Goal: Information Seeking & Learning: Learn about a topic

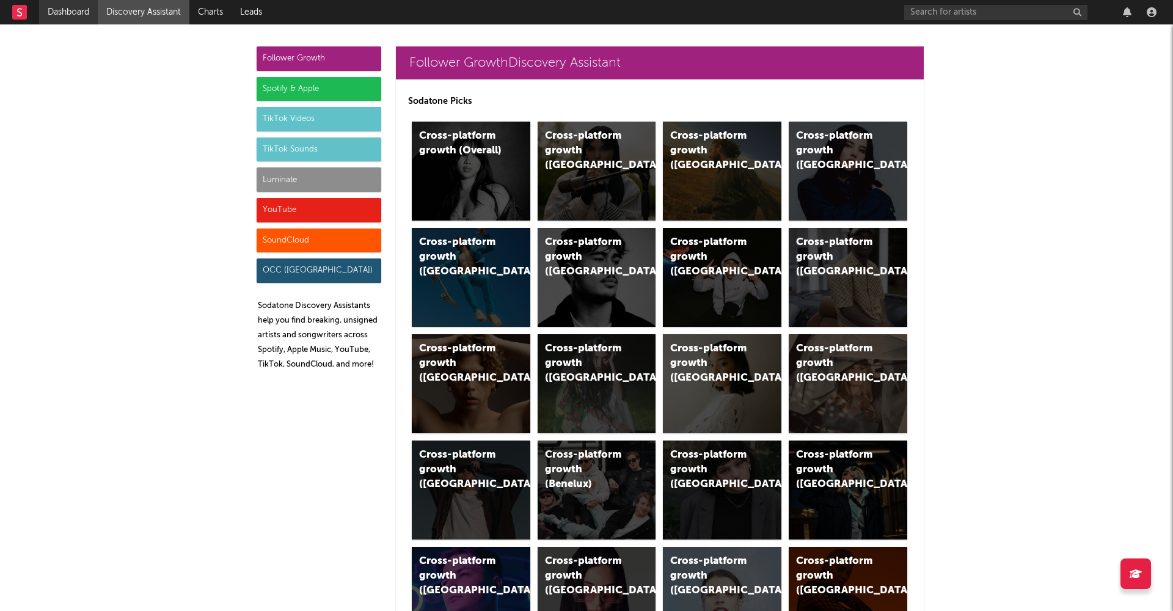
click at [71, 4] on link "Dashboard" at bounding box center [68, 12] width 59 height 24
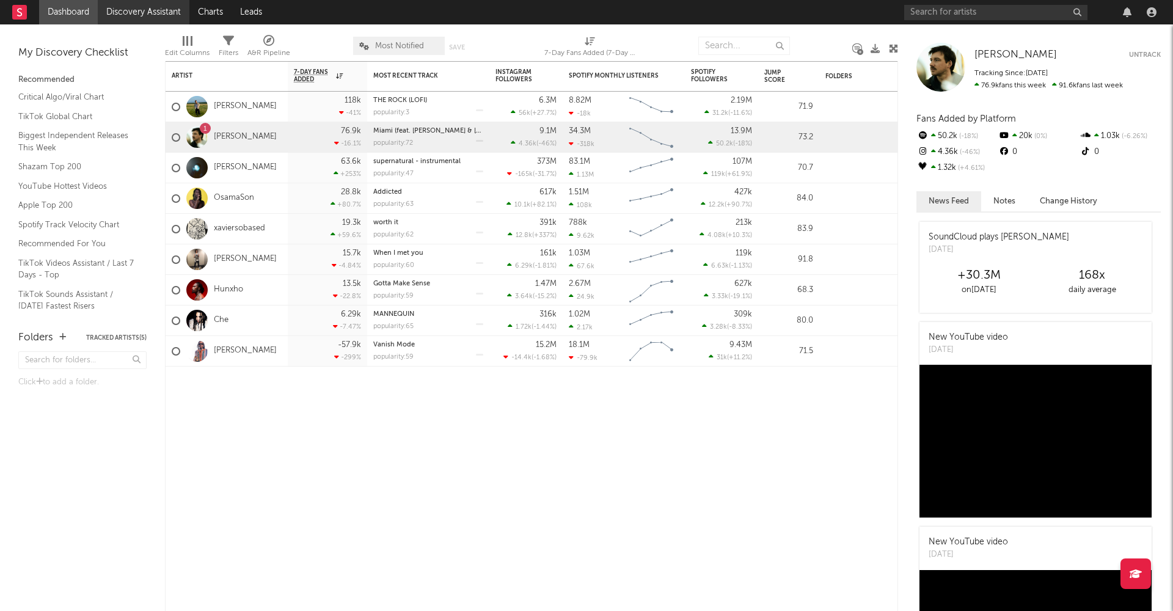
click at [141, 9] on link "Discovery Assistant" at bounding box center [144, 12] width 92 height 24
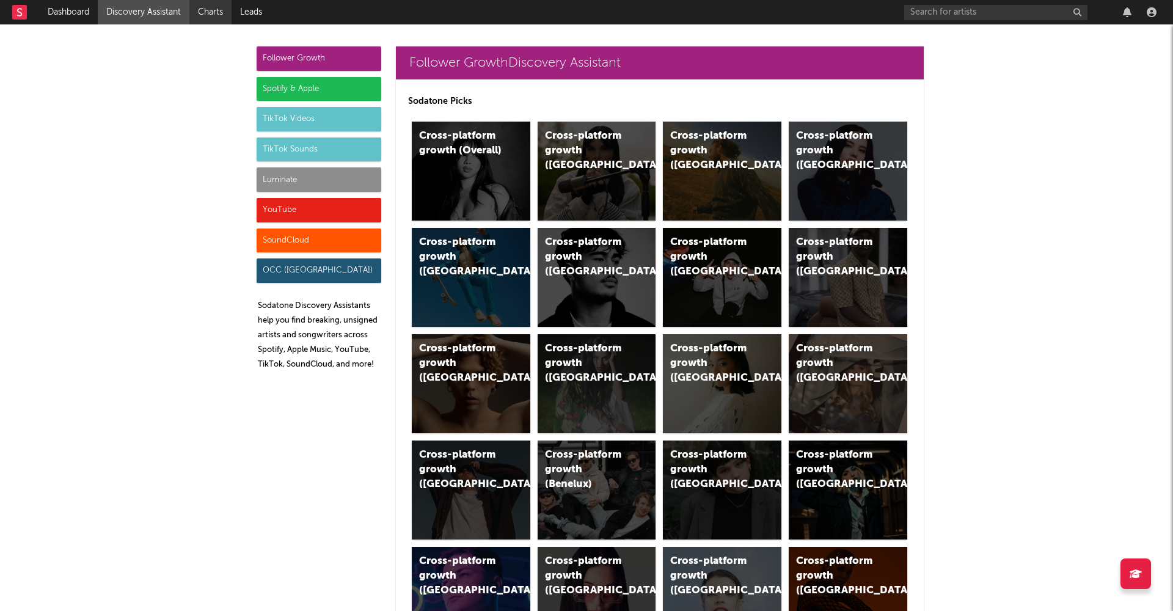
click at [213, 5] on link "Charts" at bounding box center [210, 12] width 42 height 24
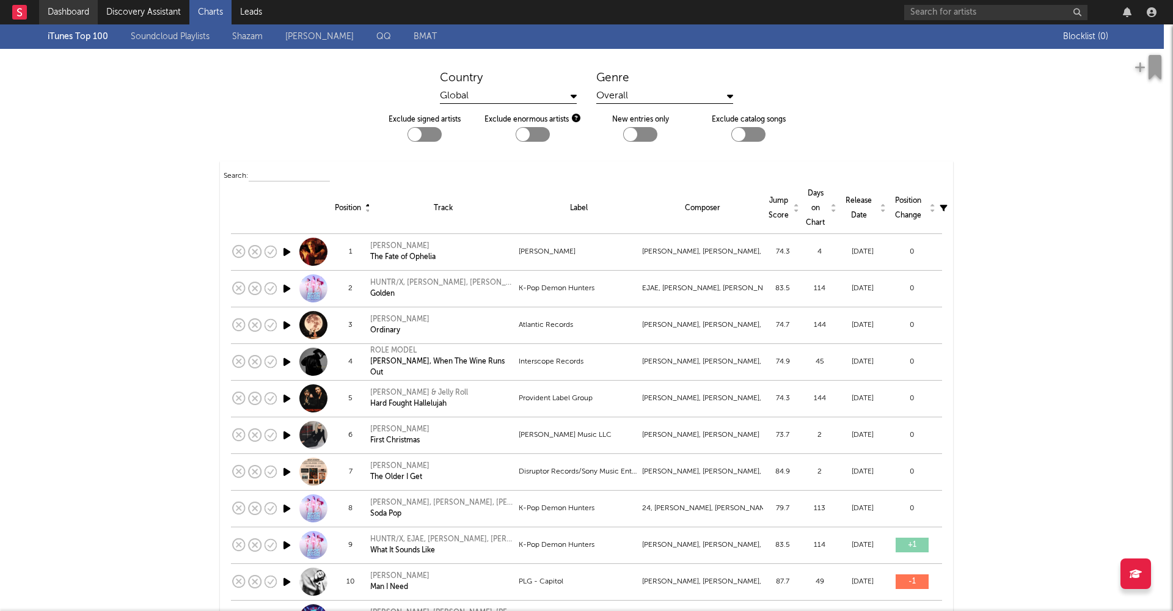
click at [68, 16] on link "Dashboard" at bounding box center [68, 12] width 59 height 24
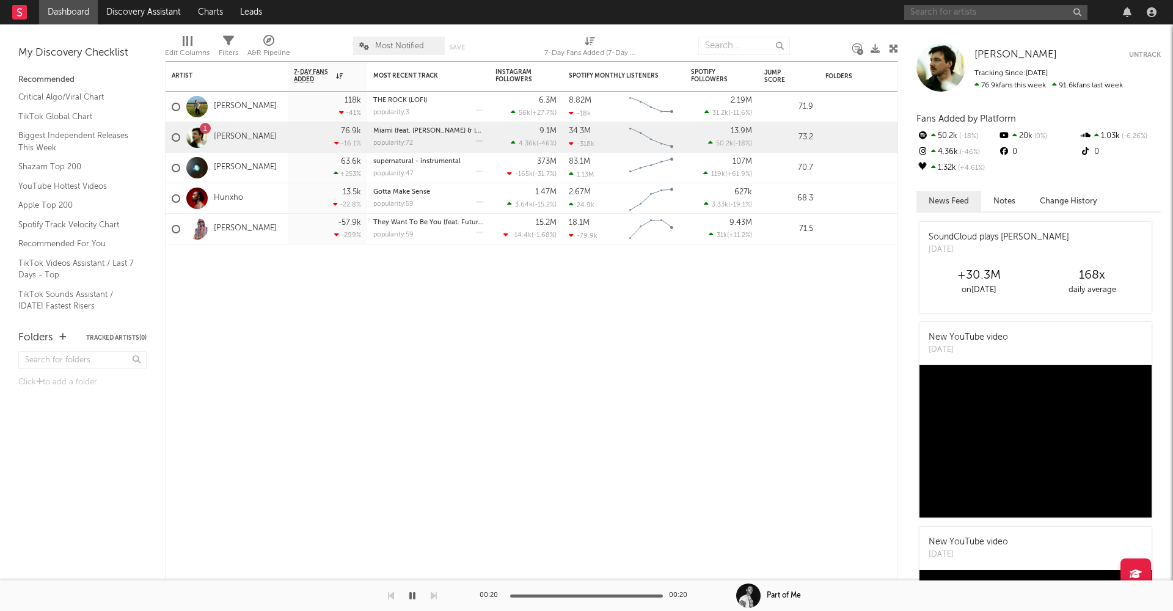
click at [963, 13] on input "text" at bounding box center [995, 12] width 183 height 15
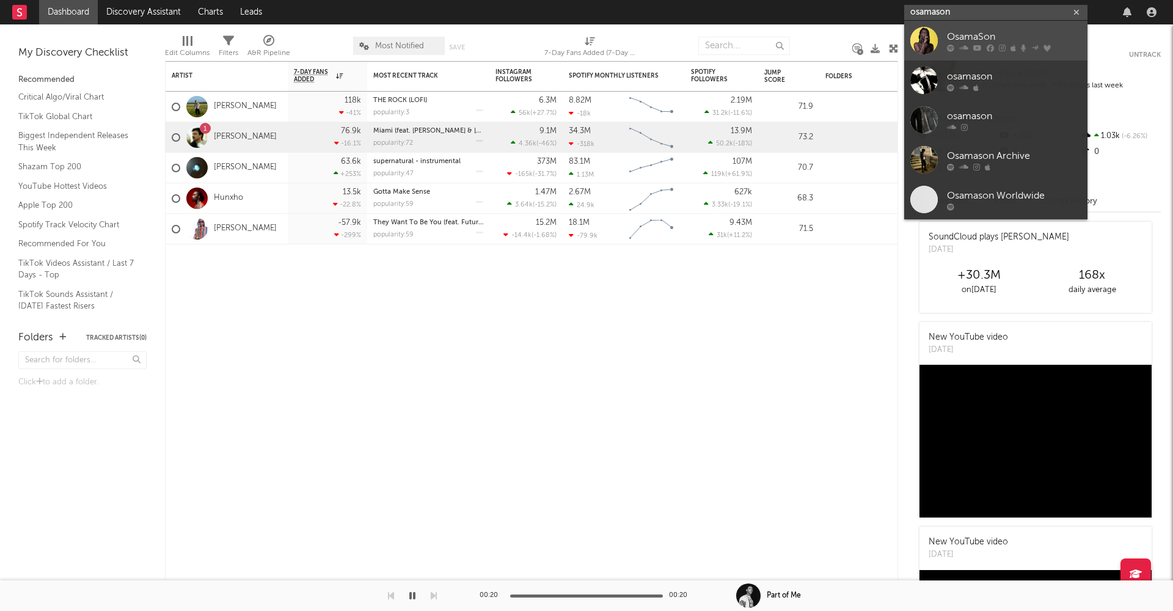
type input "osamason"
click at [917, 38] on div at bounding box center [923, 40] width 27 height 27
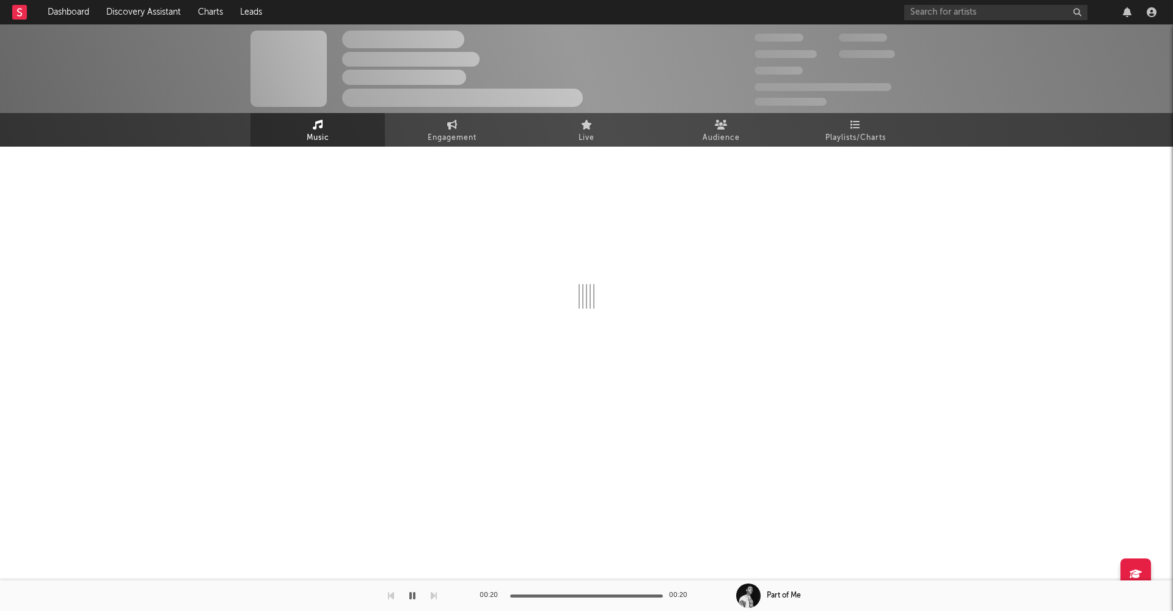
select select "6m"
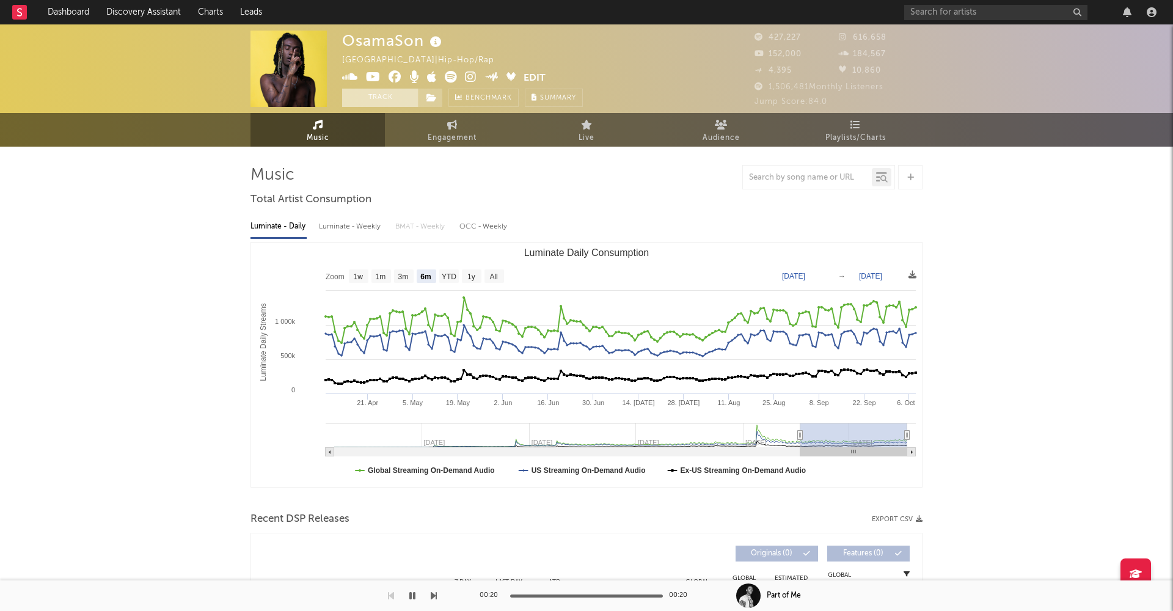
click at [368, 100] on button "Track" at bounding box center [380, 98] width 76 height 18
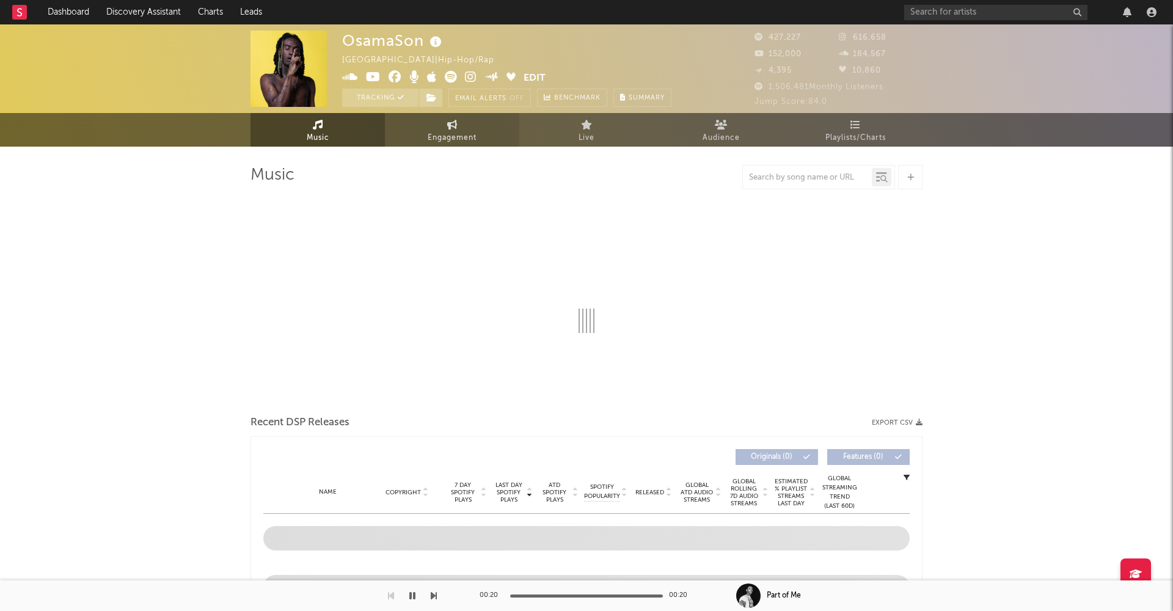
select select "6m"
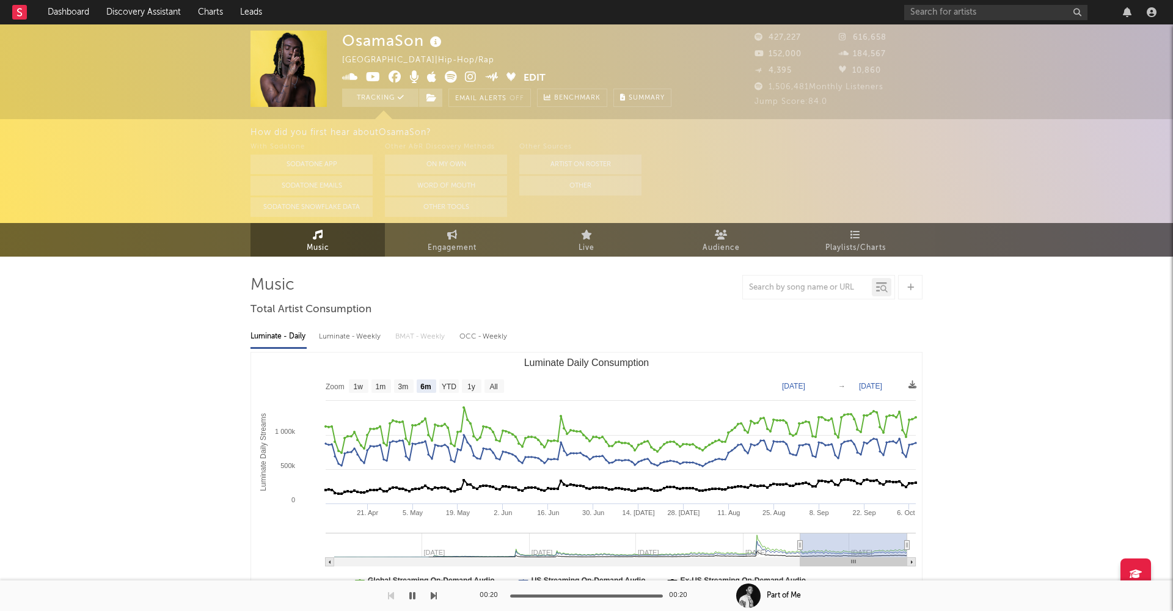
click at [348, 340] on div "Luminate - Weekly" at bounding box center [351, 336] width 64 height 21
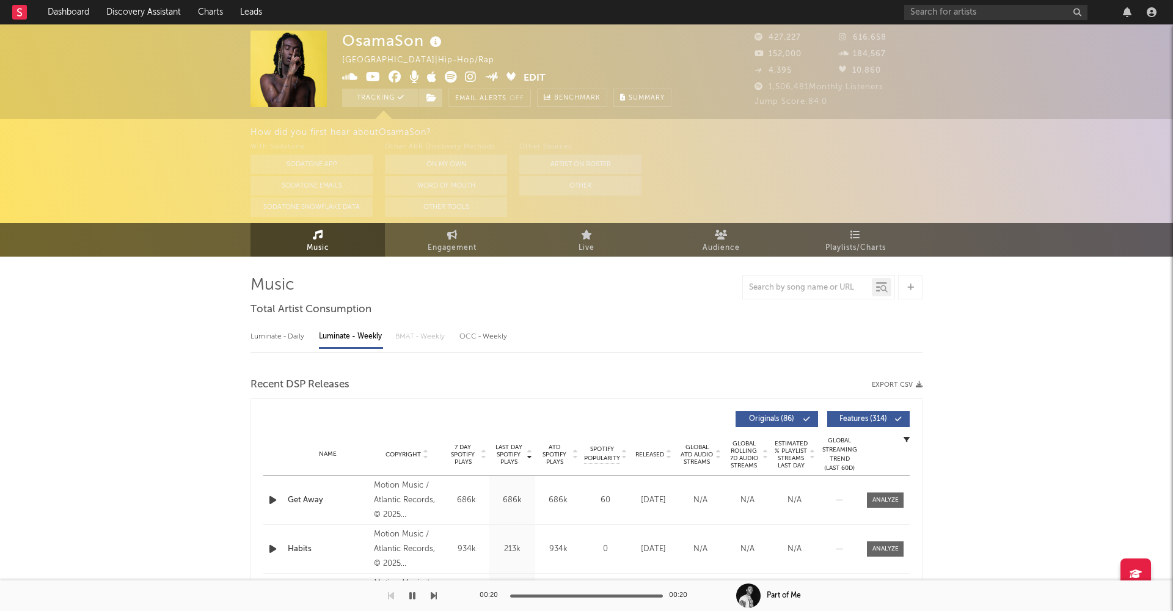
select select "6m"
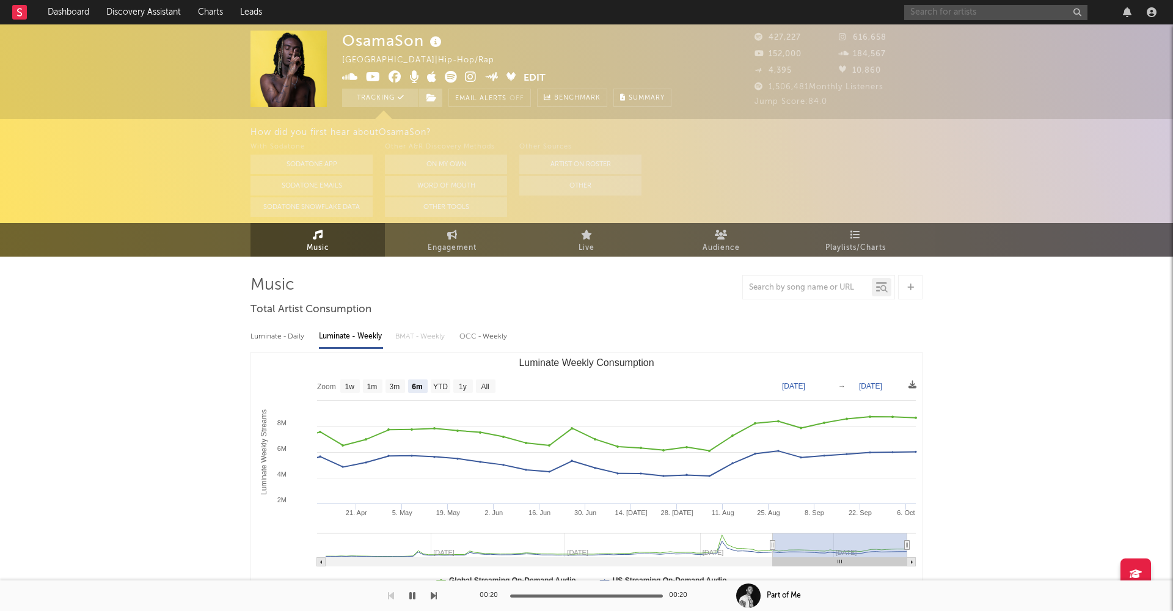
click at [967, 14] on input "text" at bounding box center [995, 12] width 183 height 15
type input "a"
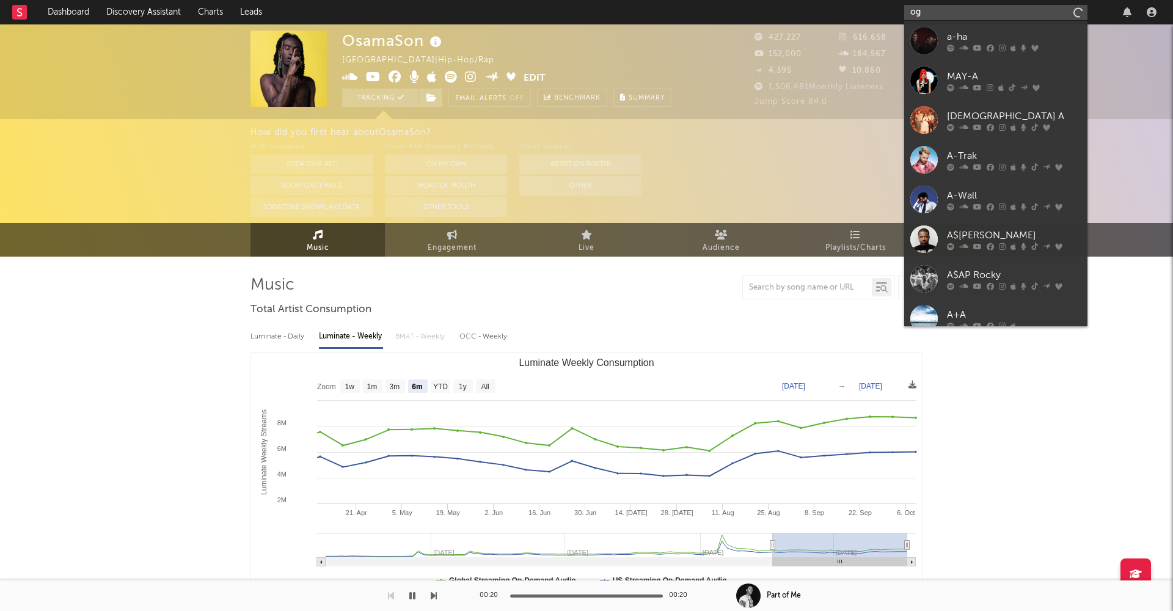
type input "o"
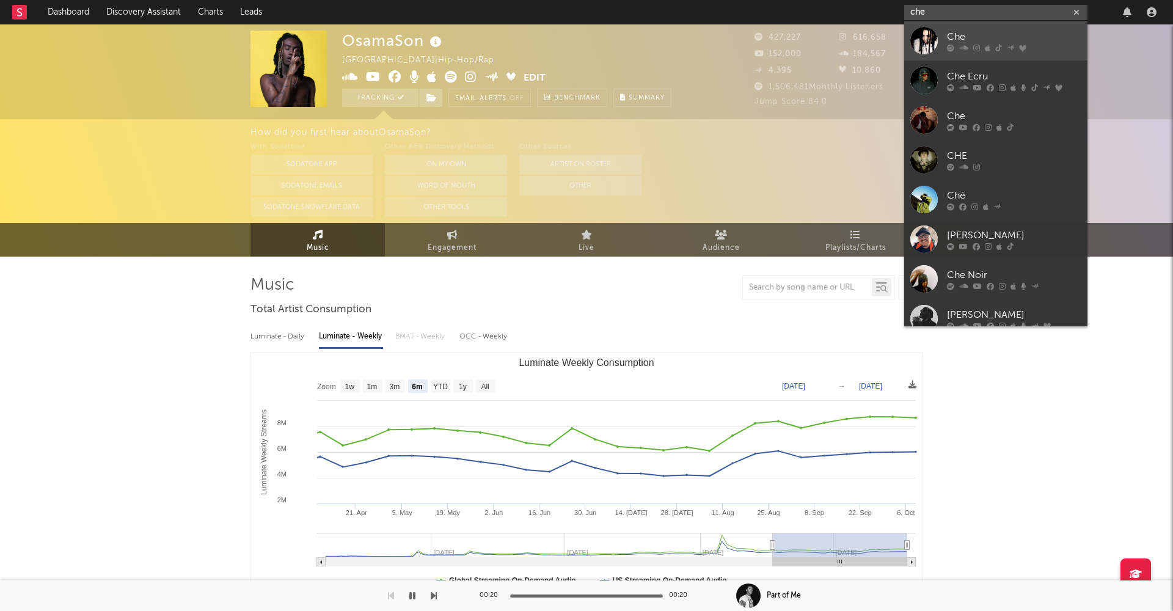
type input "che"
click at [934, 39] on div at bounding box center [923, 40] width 27 height 27
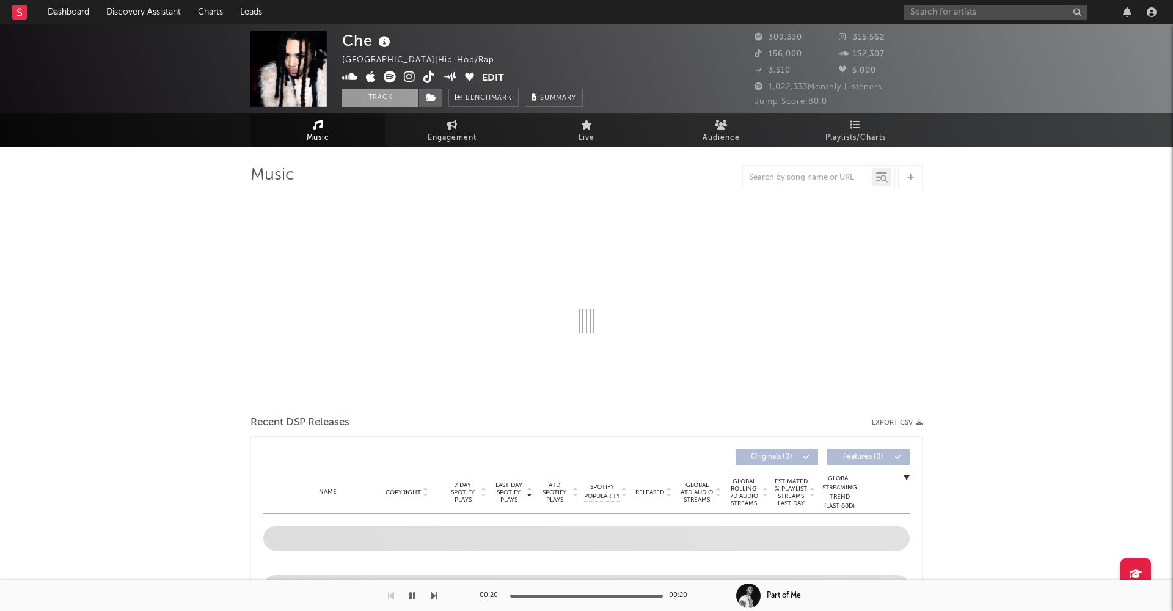
click at [382, 103] on button "Track" at bounding box center [380, 98] width 76 height 18
select select "6m"
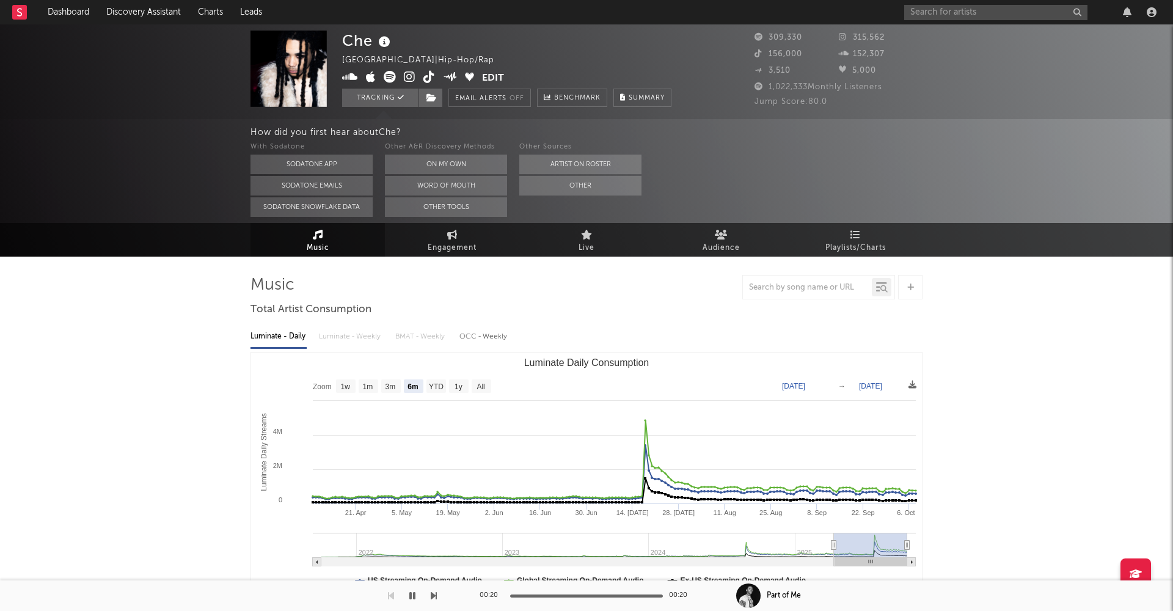
click at [345, 337] on div "Luminate - Daily Luminate - Weekly BMAT - Weekly OCC - Weekly" at bounding box center [586, 336] width 672 height 21
click at [350, 336] on div "Luminate - Daily Luminate - Weekly BMAT - Weekly OCC - Weekly" at bounding box center [586, 336] width 672 height 21
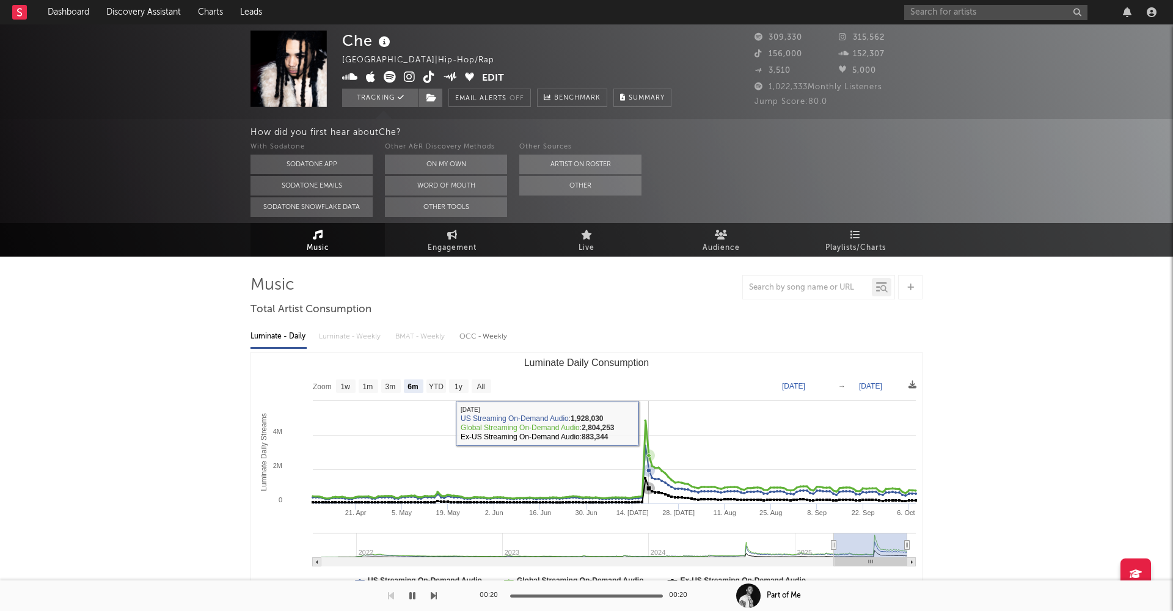
click at [648, 424] on icon "Luminate Daily Consumption" at bounding box center [613, 459] width 606 height 78
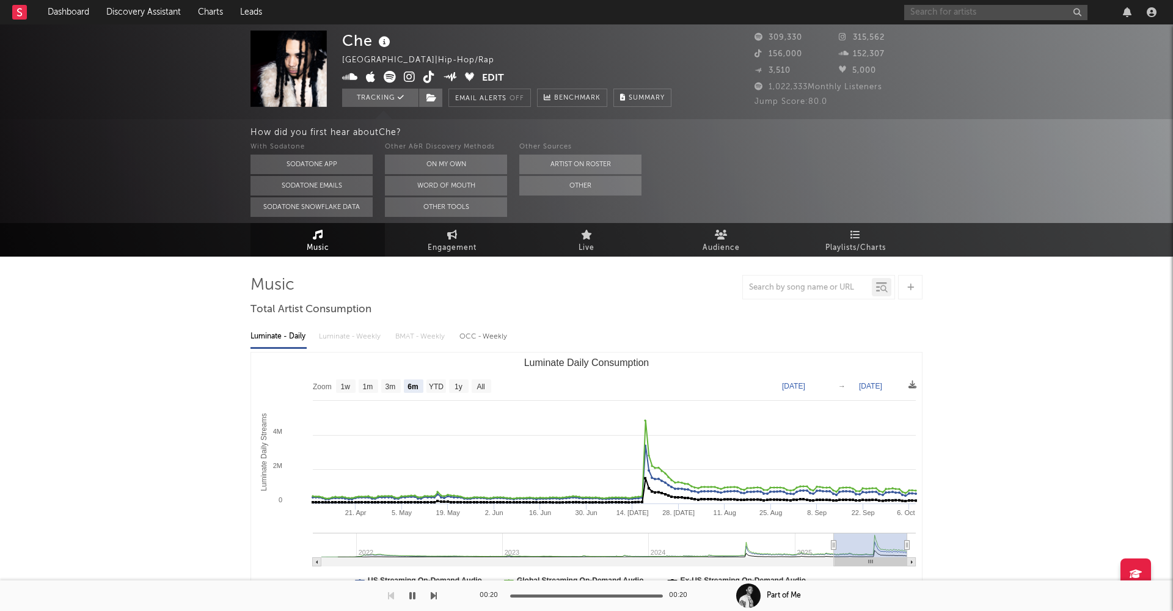
click at [938, 10] on input "text" at bounding box center [995, 12] width 183 height 15
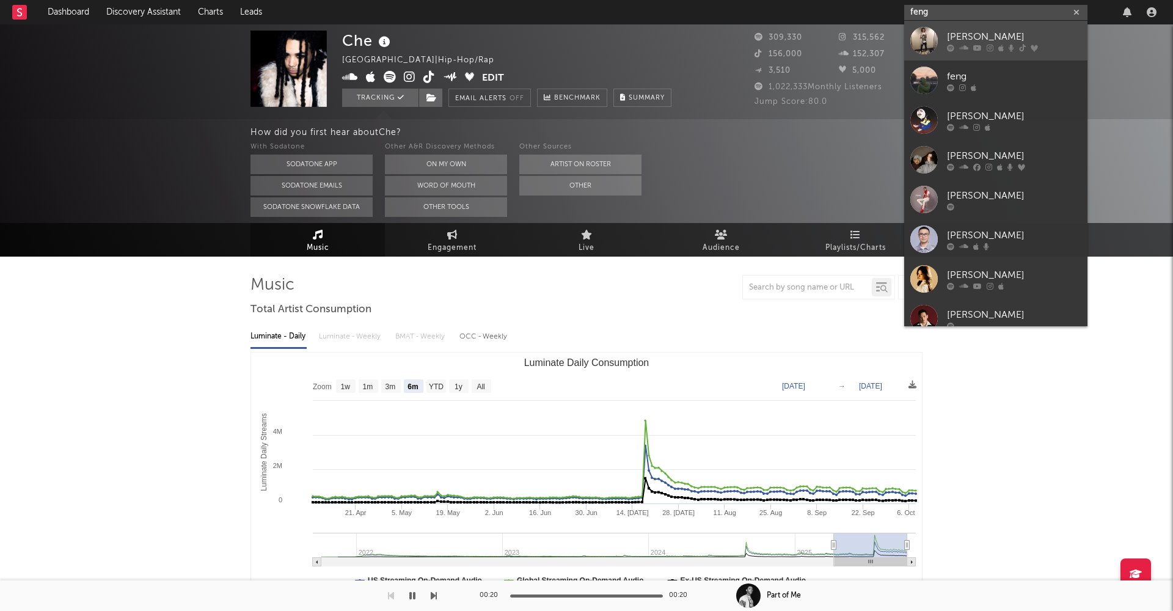
type input "feng"
click at [927, 37] on div at bounding box center [923, 40] width 27 height 27
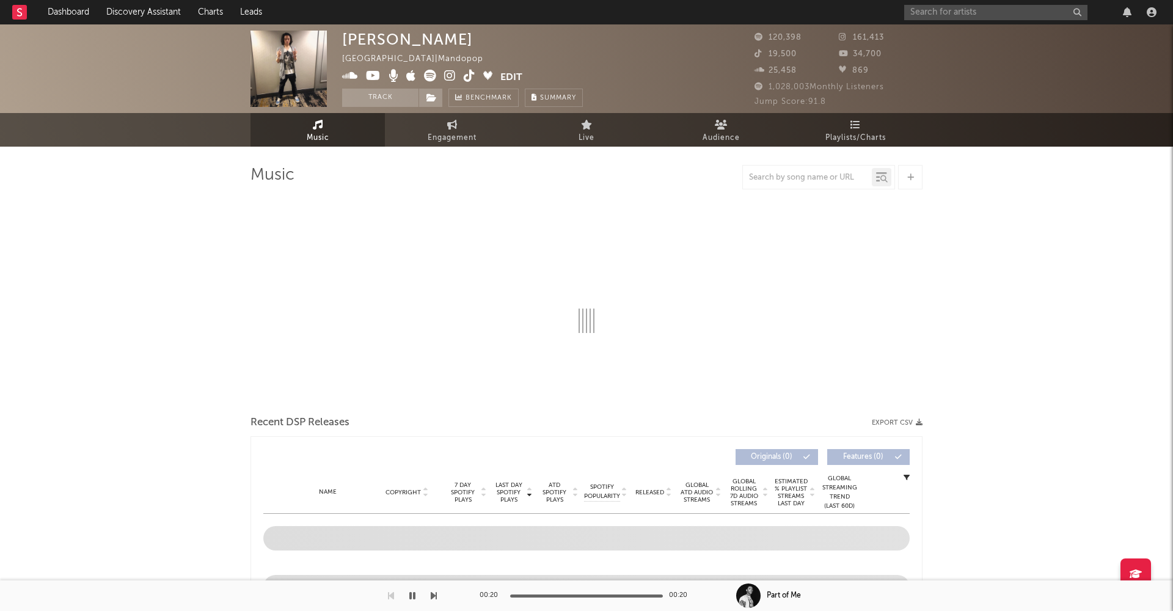
select select "6m"
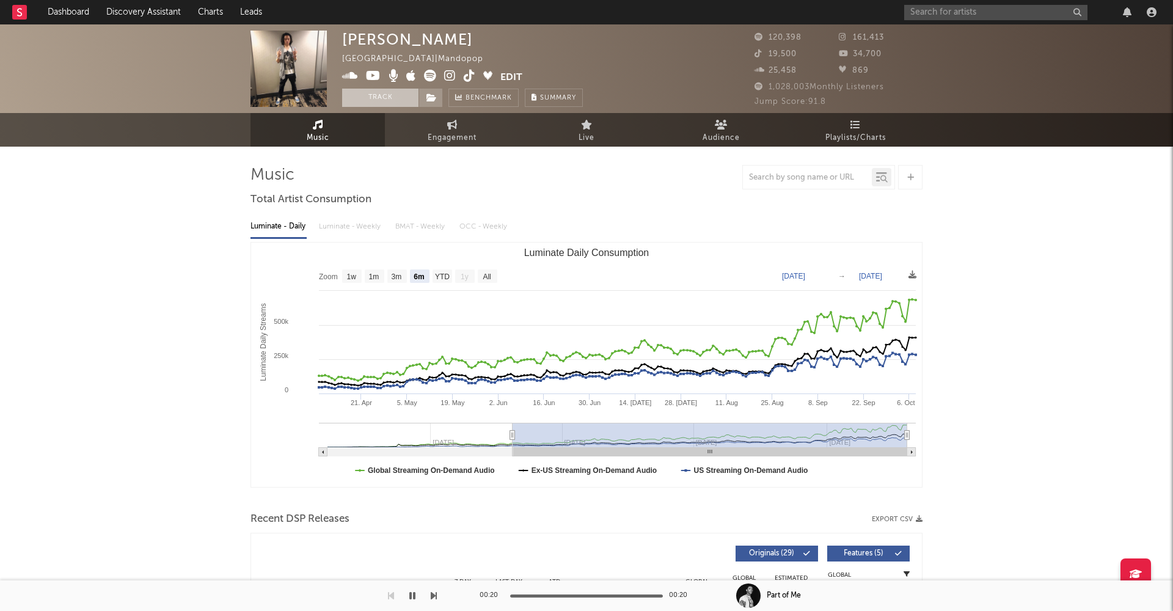
click at [391, 95] on button "Track" at bounding box center [380, 98] width 76 height 18
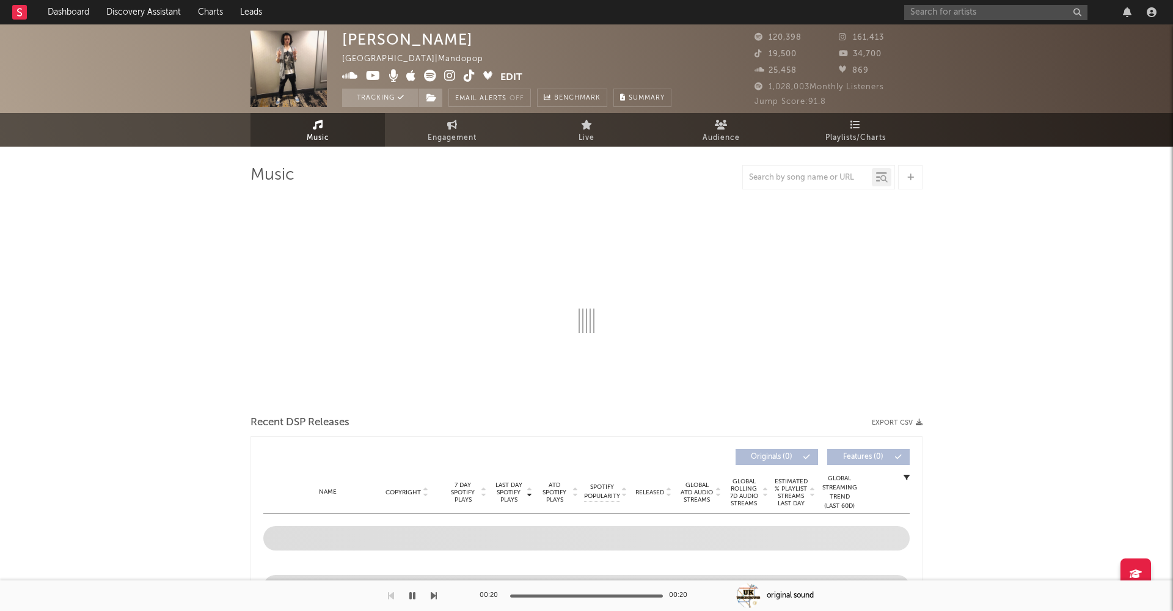
select select "6m"
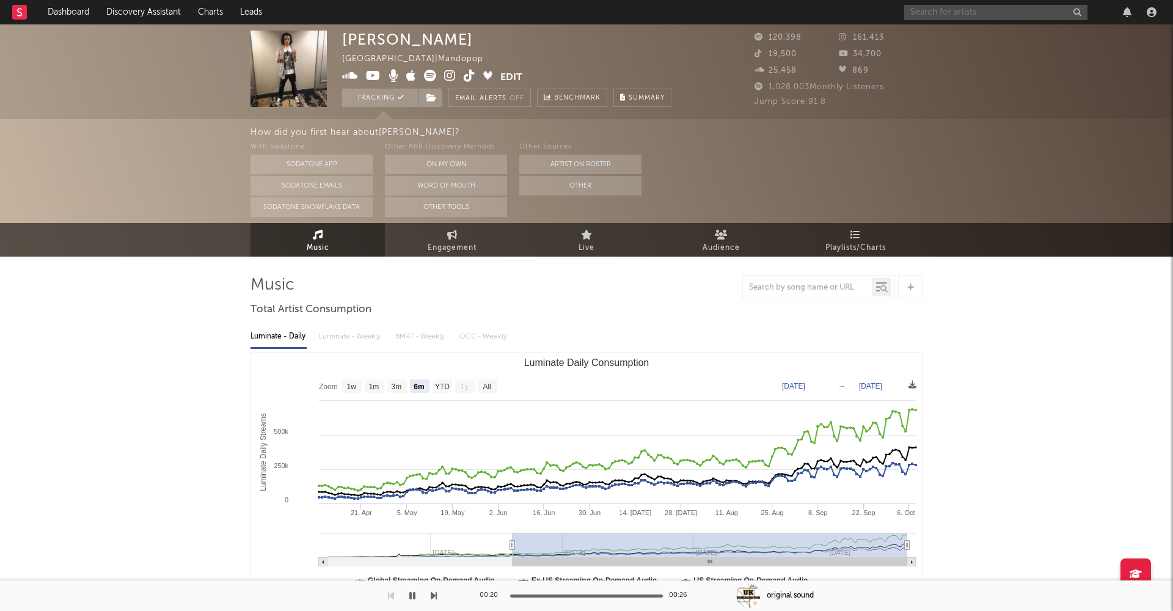
click at [954, 16] on input "text" at bounding box center [995, 12] width 183 height 15
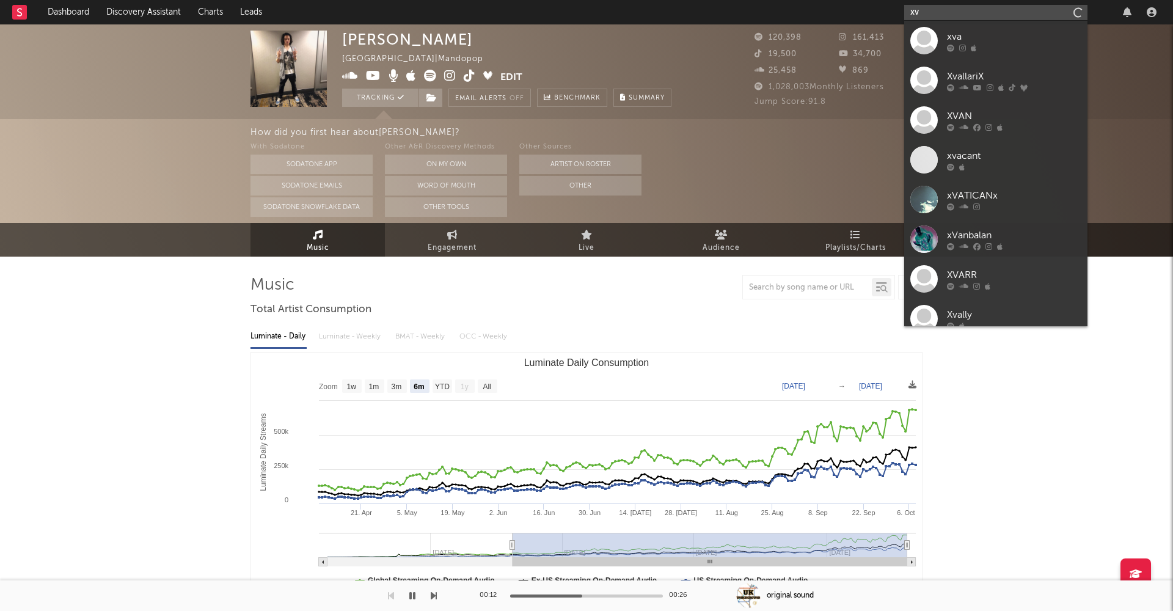
type input "x"
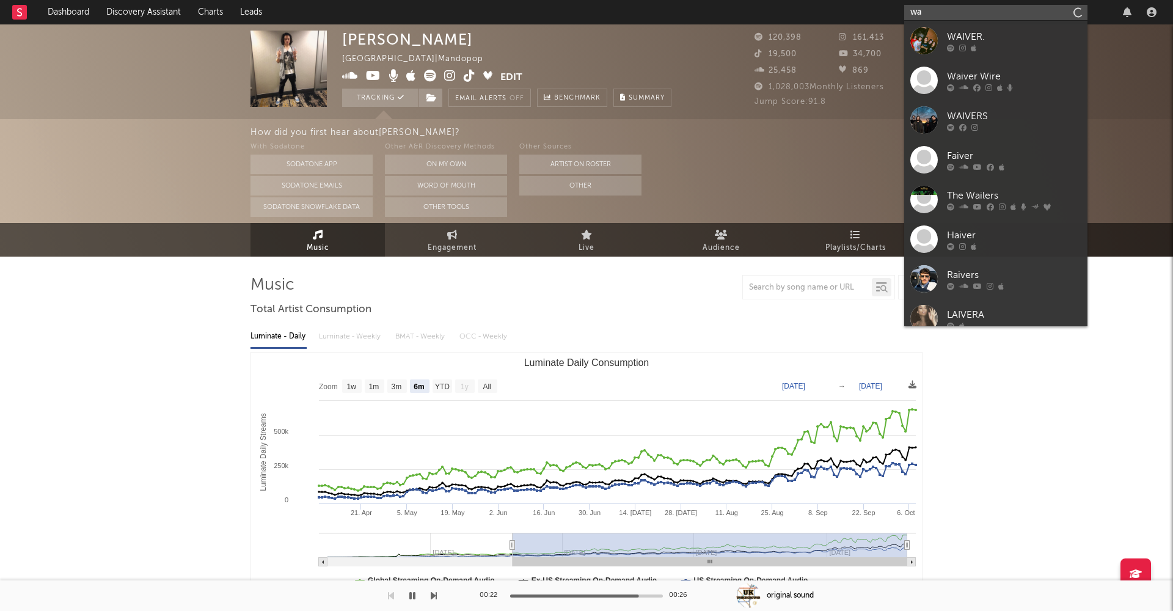
type input "w"
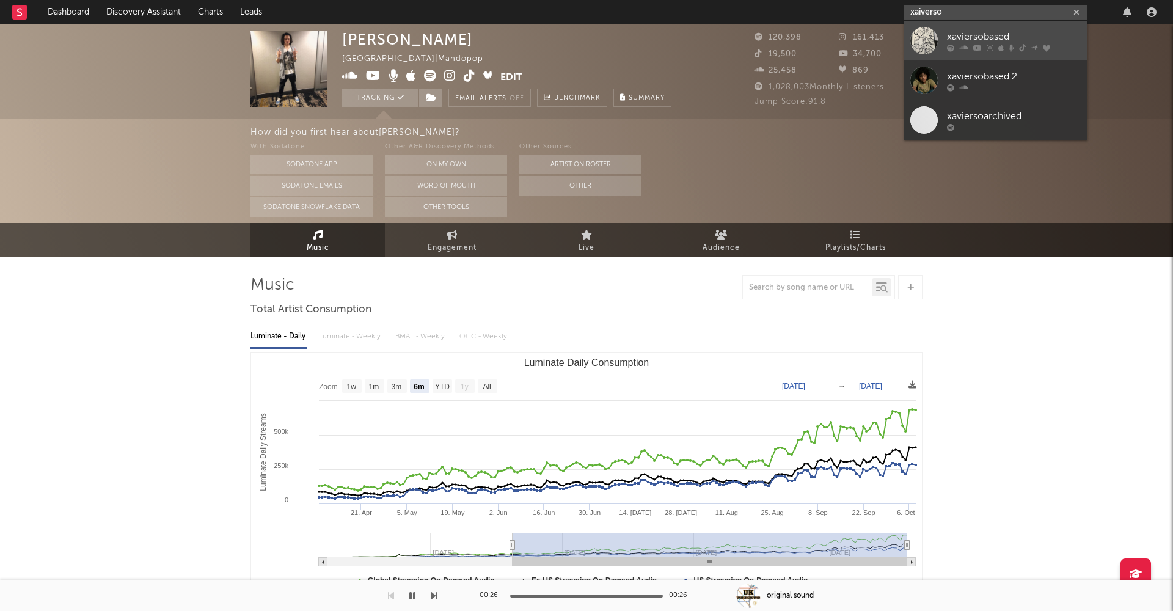
type input "xaiverso"
click at [952, 33] on div "xaviersobased" at bounding box center [1014, 36] width 134 height 15
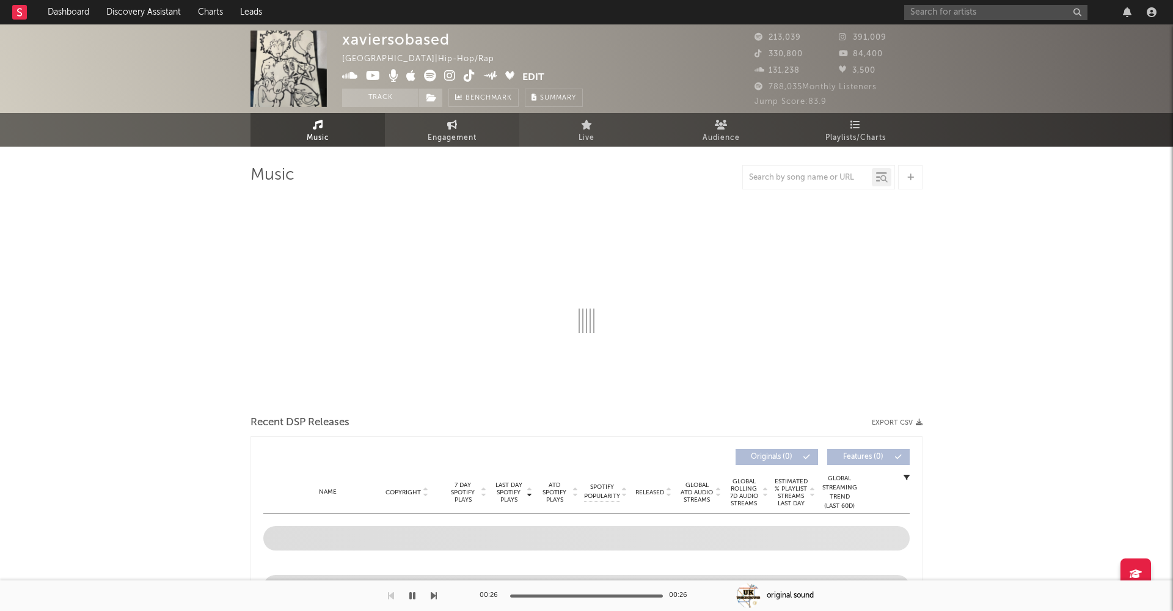
select select "6m"
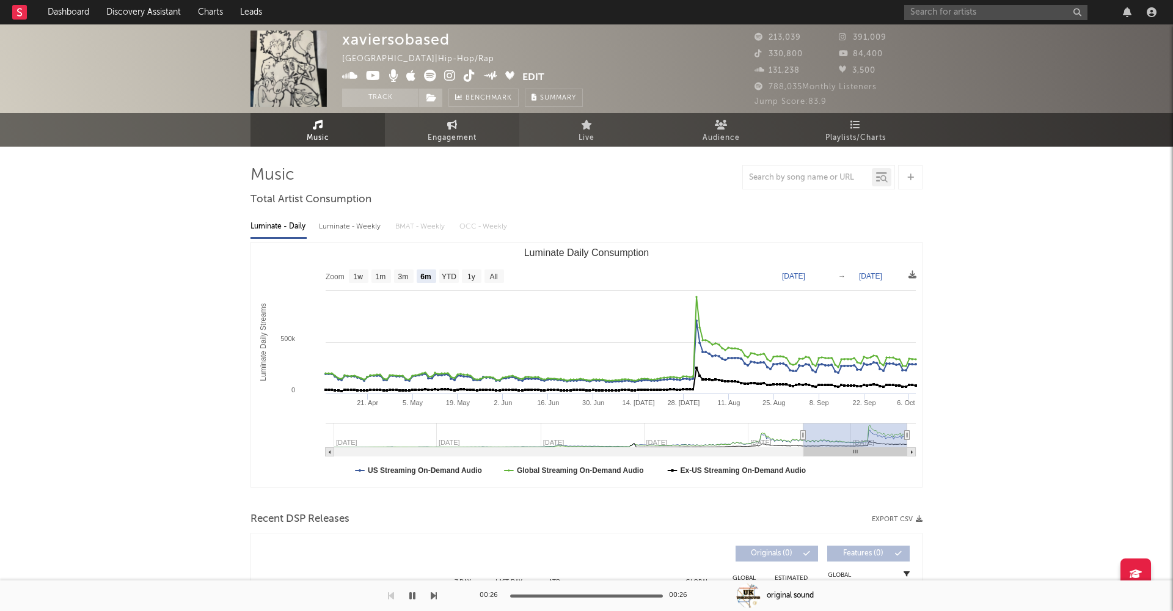
click at [438, 126] on link "Engagement" at bounding box center [452, 130] width 134 height 34
select select "1w"
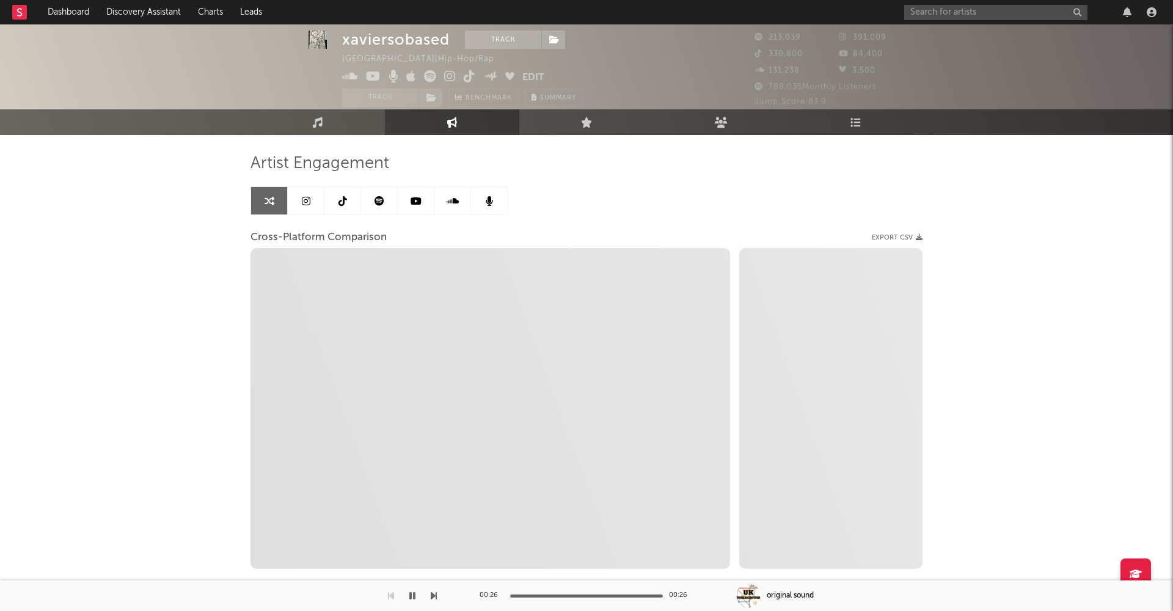
scroll to position [11, 0]
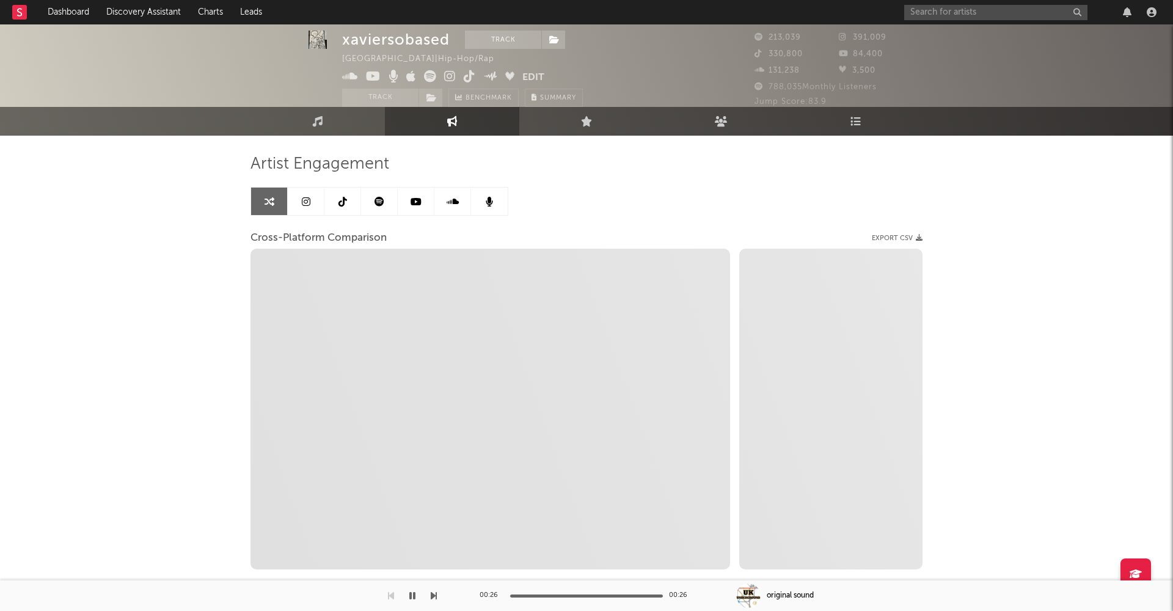
select select "1m"
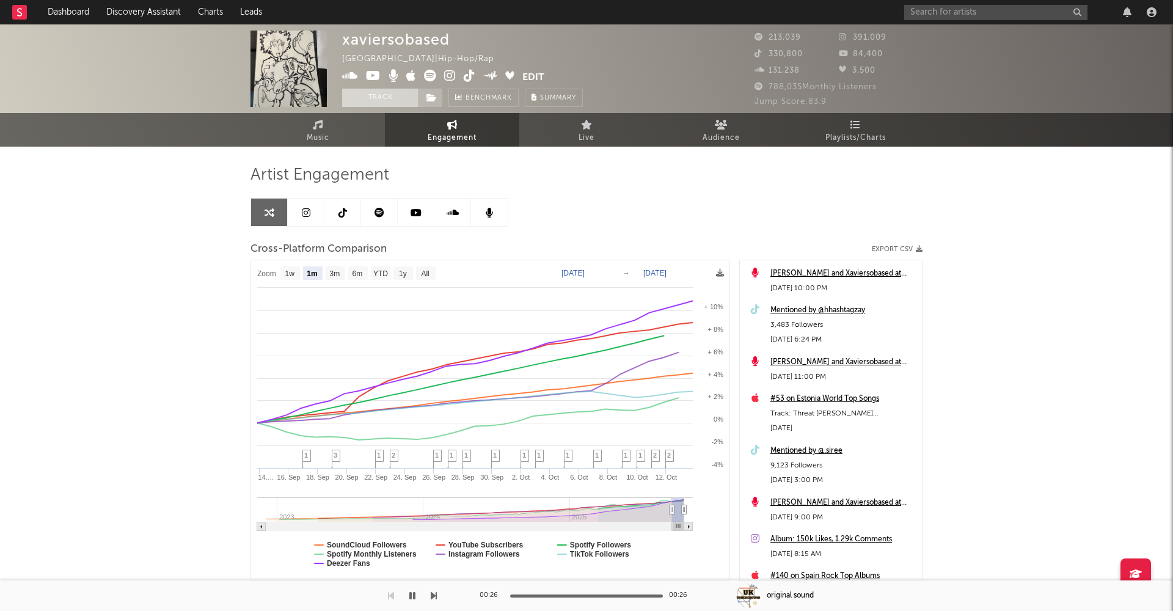
scroll to position [0, 0]
click at [365, 99] on button "Track" at bounding box center [380, 98] width 76 height 18
select select "1w"
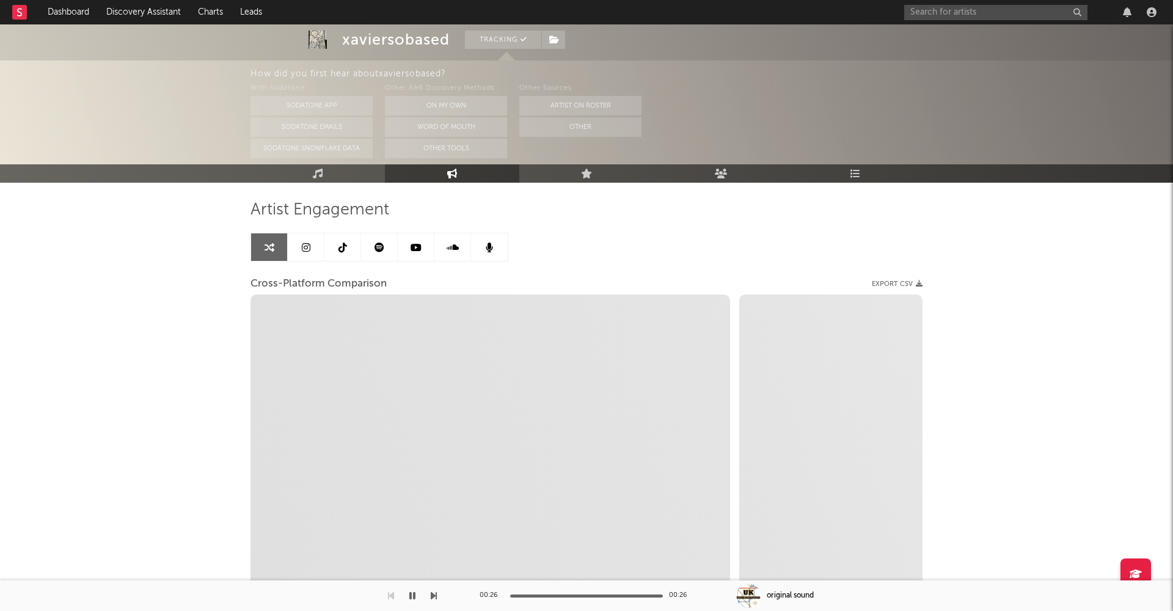
scroll to position [109, 0]
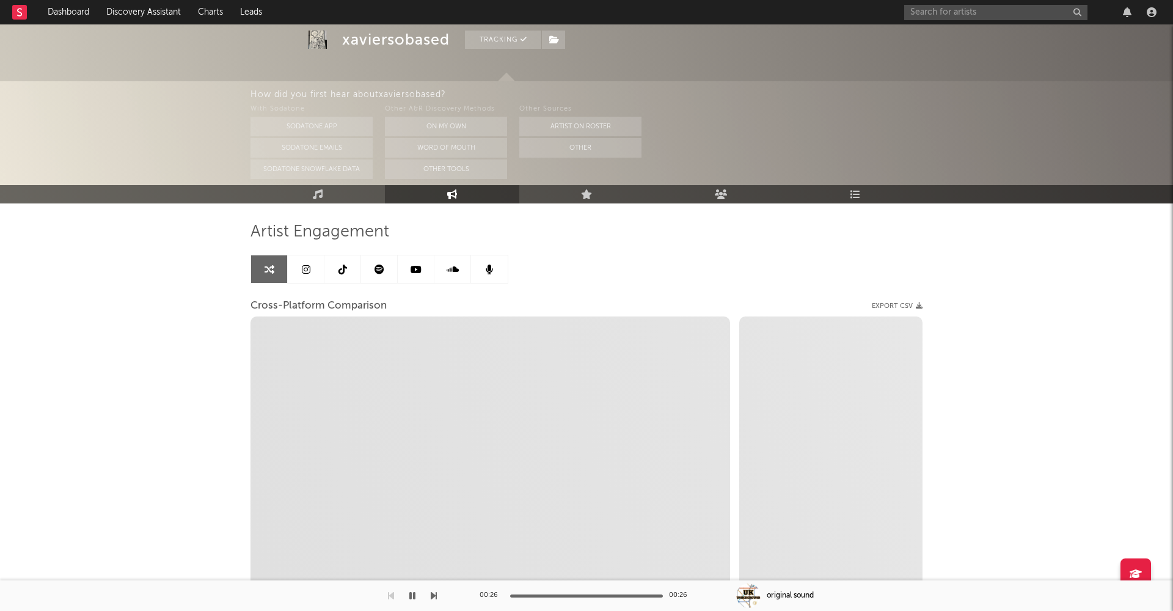
select select "1m"
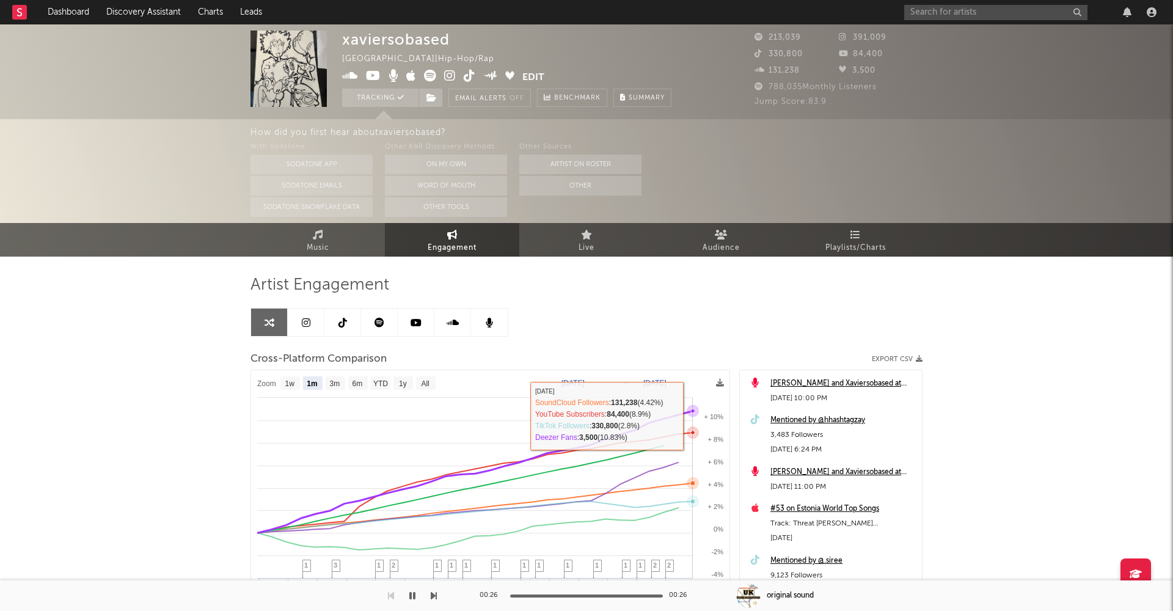
scroll to position [0, 0]
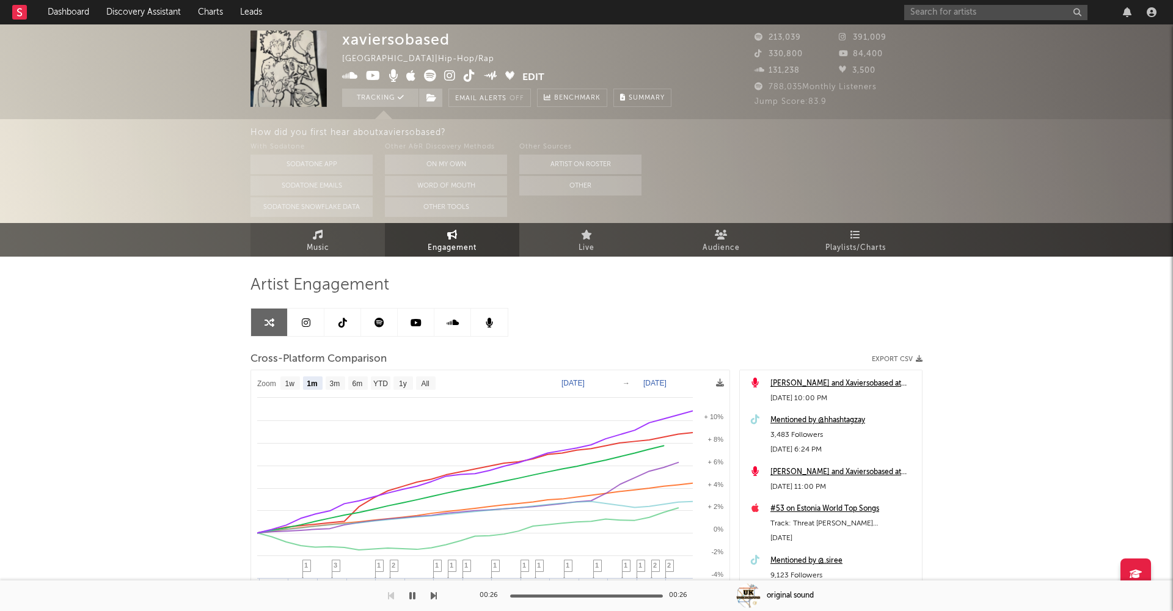
click at [319, 245] on span "Music" at bounding box center [318, 248] width 23 height 15
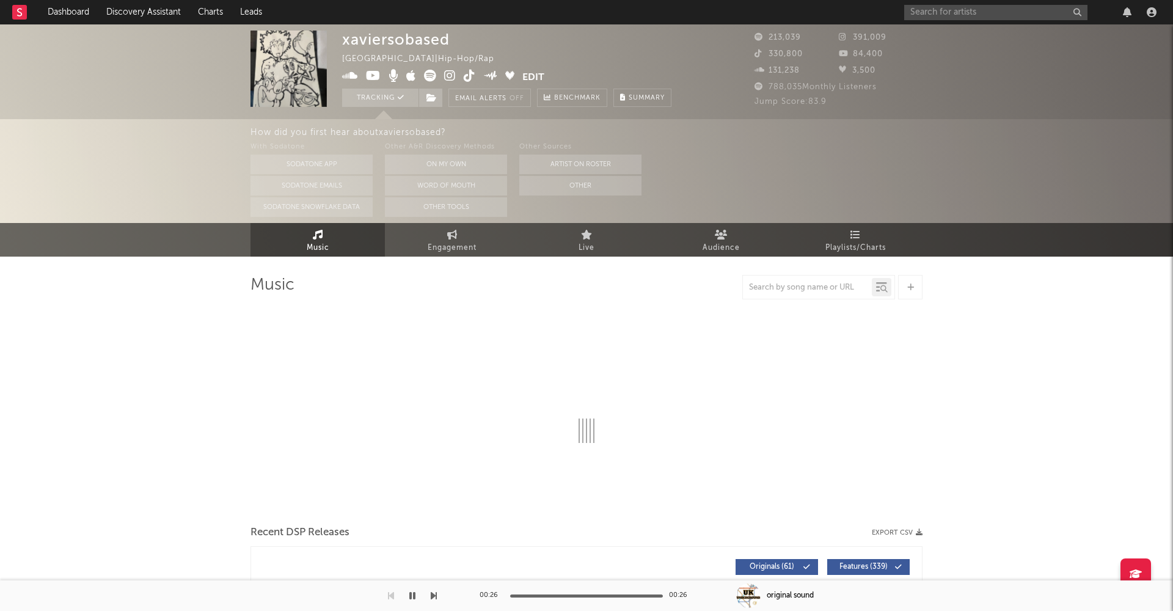
select select "6m"
